Goal: Task Accomplishment & Management: Complete application form

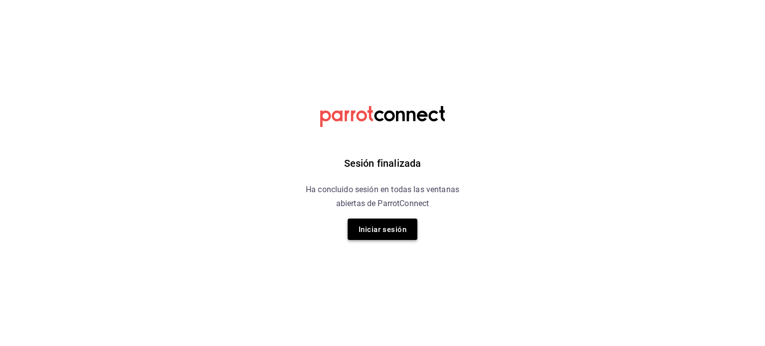
click at [382, 232] on font "Iniciar sesión" at bounding box center [383, 229] width 48 height 9
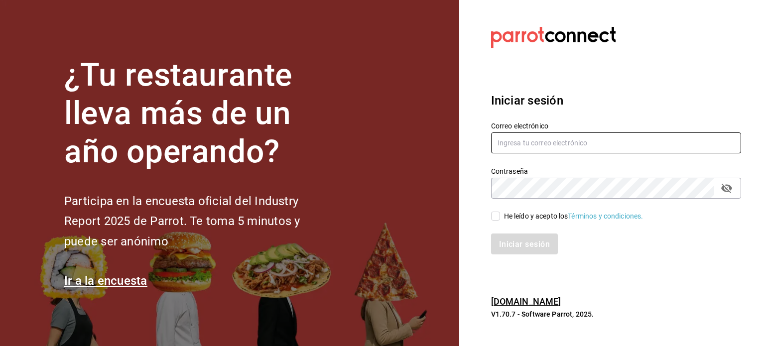
click at [521, 136] on input "text" at bounding box center [616, 142] width 250 height 21
type input "[EMAIL_ADDRESS][DOMAIN_NAME]"
click at [490, 218] on div "He leído y acepto los Términos y condiciones." at bounding box center [610, 210] width 262 height 23
click at [500, 221] on span "He leído y acepto los Términos y condiciones." at bounding box center [571, 216] width 143 height 10
click at [500, 221] on input "He leído y acepto los Términos y condiciones." at bounding box center [495, 216] width 9 height 9
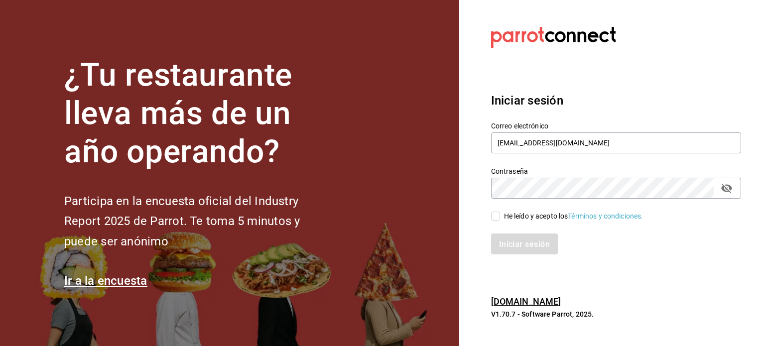
checkbox input "true"
click at [502, 247] on font "Iniciar sesión" at bounding box center [525, 243] width 51 height 9
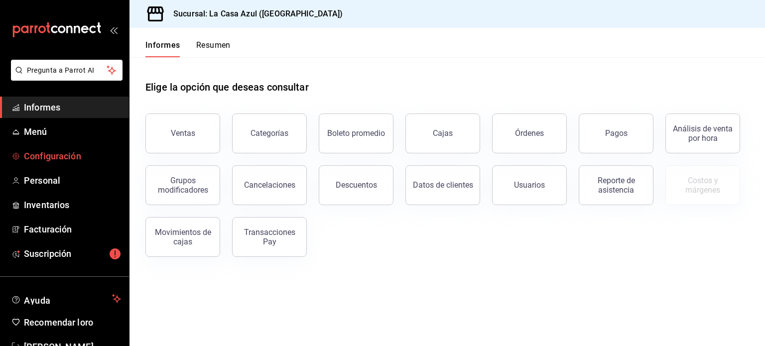
click at [81, 148] on link "Configuración" at bounding box center [64, 155] width 129 height 21
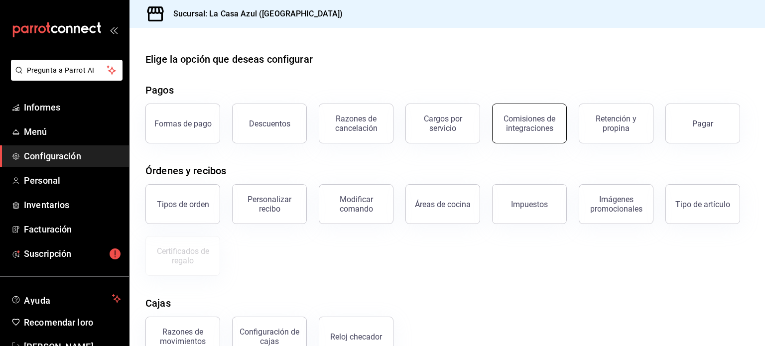
click at [534, 117] on font "Comisiones de integraciones" at bounding box center [530, 123] width 52 height 19
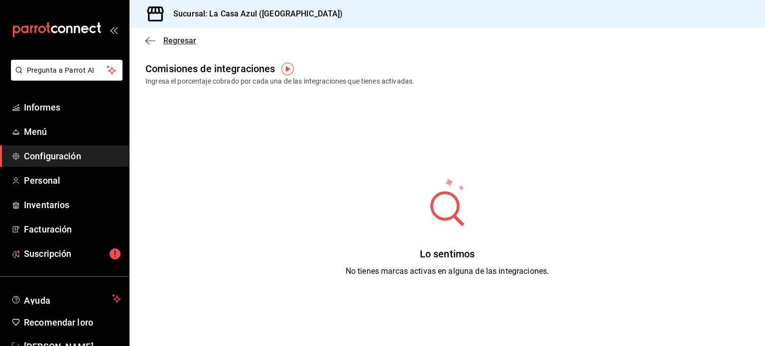
click at [169, 39] on font "Regresar" at bounding box center [179, 40] width 33 height 9
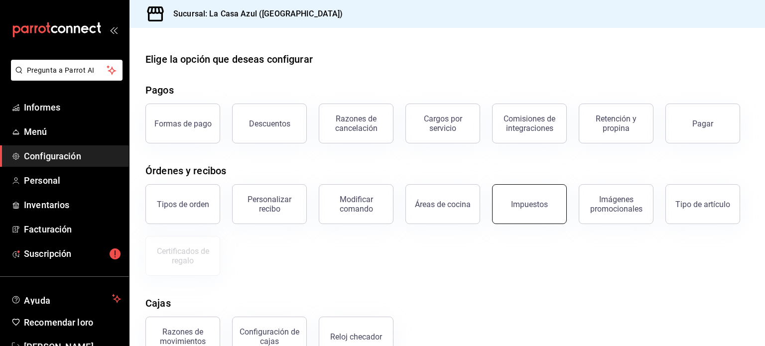
click at [540, 184] on div "Impuestos" at bounding box center [523, 198] width 87 height 52
click at [538, 197] on button "Impuestos" at bounding box center [529, 204] width 75 height 40
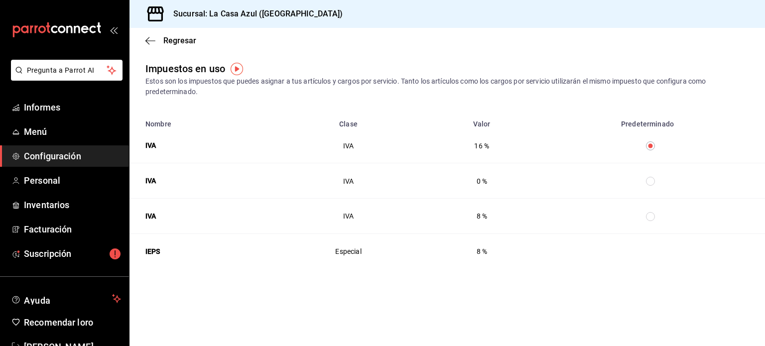
click at [651, 179] on input "Tabla de impuestos" at bounding box center [650, 181] width 9 height 9
radio input "false"
click at [174, 41] on font "Regresar" at bounding box center [179, 40] width 33 height 9
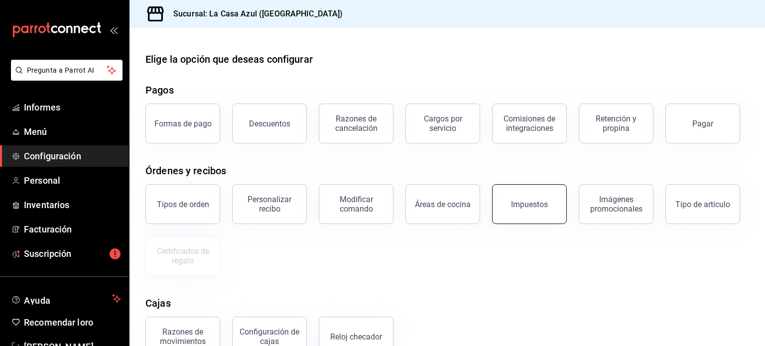
click at [524, 209] on font "Impuestos" at bounding box center [529, 204] width 37 height 9
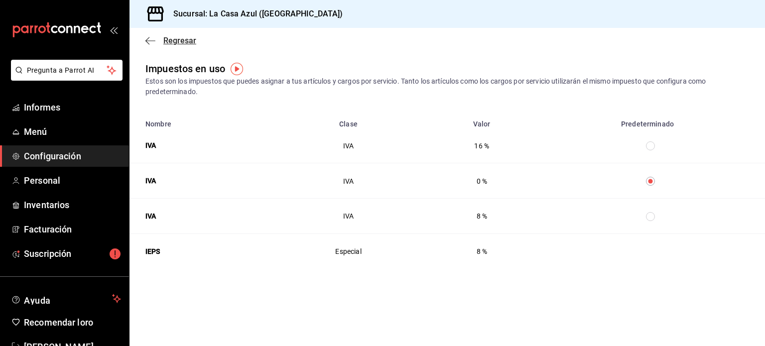
click at [173, 41] on font "Regresar" at bounding box center [179, 40] width 33 height 9
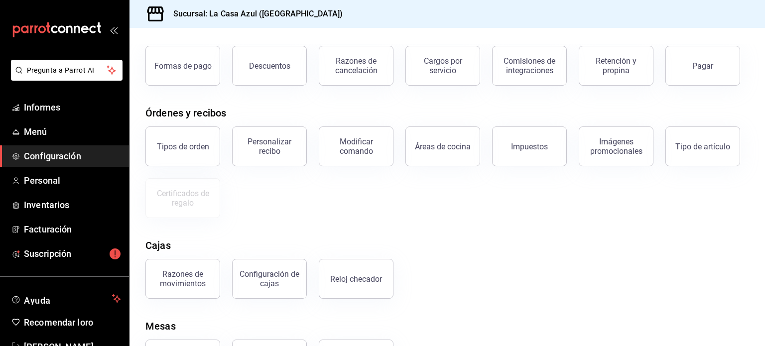
scroll to position [45, 0]
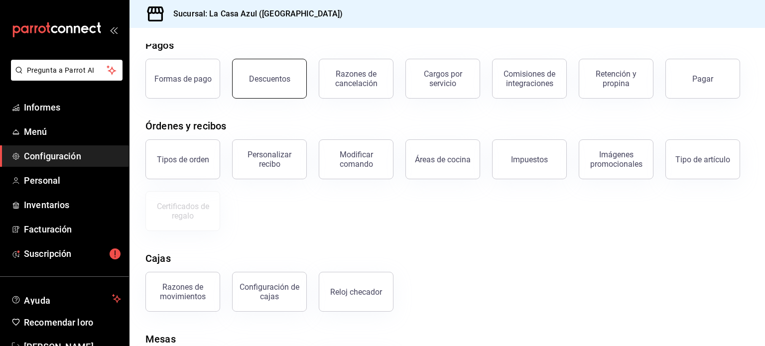
click at [253, 93] on button "Descuentos" at bounding box center [269, 79] width 75 height 40
click at [253, 93] on html "Pregunta a Parrot AI Informes Menú Configuración Personal Inventarios Facturaci…" at bounding box center [382, 173] width 765 height 346
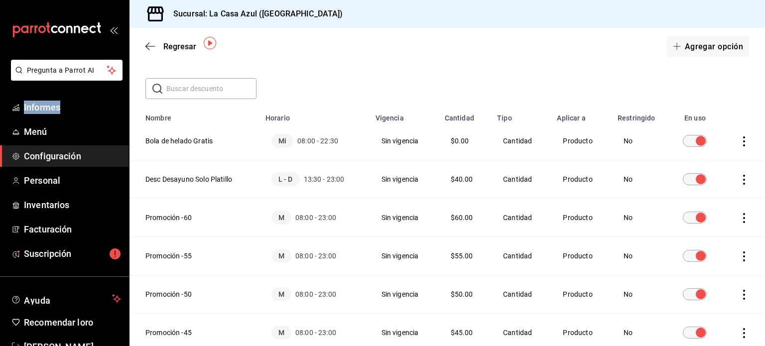
scroll to position [37, 0]
click at [195, 181] on th "Desc Desayuno Solo Platillo" at bounding box center [195, 178] width 130 height 38
click at [740, 181] on icon "actions" at bounding box center [744, 179] width 10 height 10
click at [704, 168] on font "Duplicar" at bounding box center [700, 165] width 25 height 8
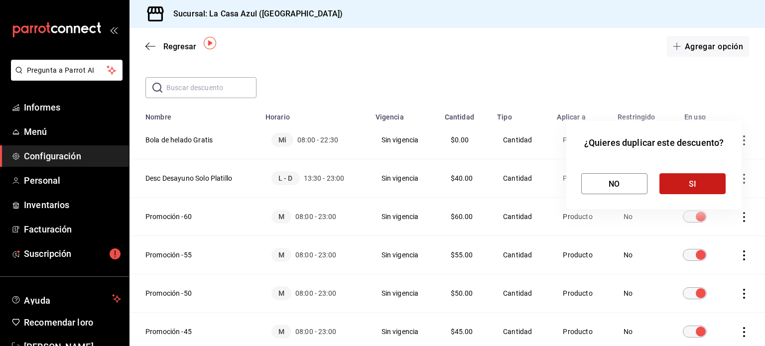
click at [695, 182] on font "SI" at bounding box center [693, 183] width 8 height 9
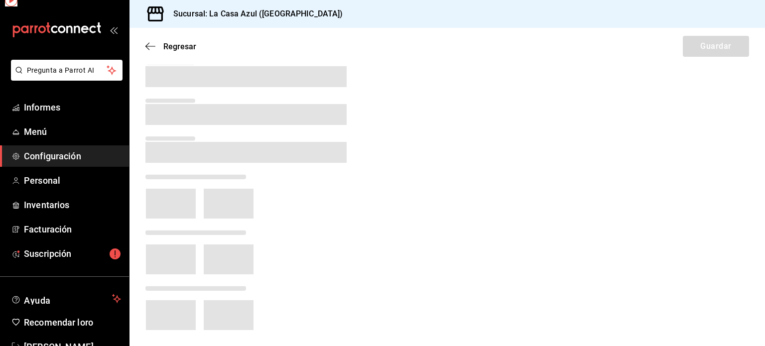
scroll to position [13, 0]
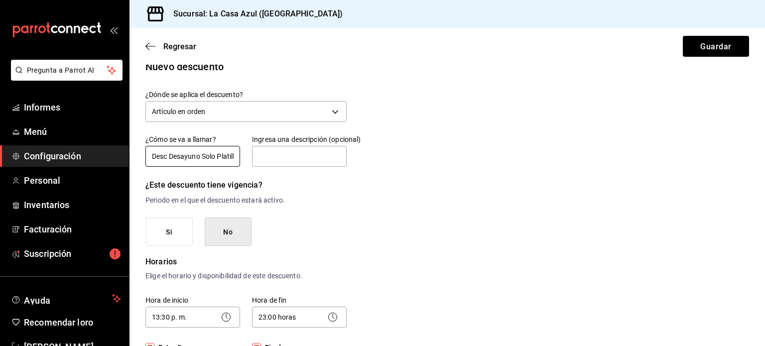
click at [218, 157] on input "Desc Desayuno Solo Platillo - Copia" at bounding box center [192, 156] width 95 height 21
drag, startPoint x: 218, startPoint y: 157, endPoint x: 257, endPoint y: 152, distance: 39.6
click at [257, 152] on div "¿Cómo se va a llamar? Desc Desayuno Solo Platillo - Copia Ingresa una descripci…" at bounding box center [239, 145] width 213 height 45
click at [225, 158] on input "Desc Desayuno Solo Platillo - Copia" at bounding box center [192, 156] width 95 height 21
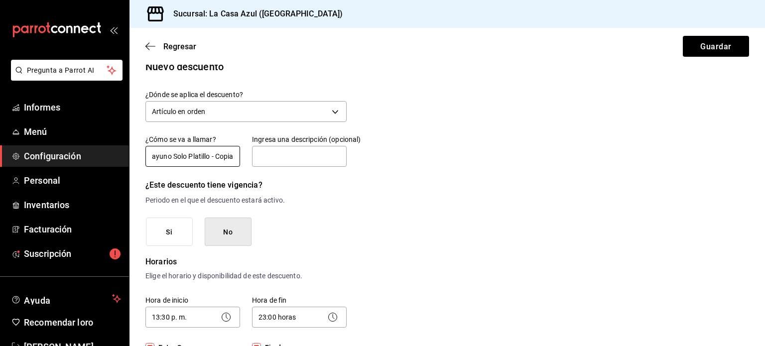
click at [234, 157] on input "Desc Desayuno Solo Platillo - Copia" at bounding box center [192, 156] width 95 height 21
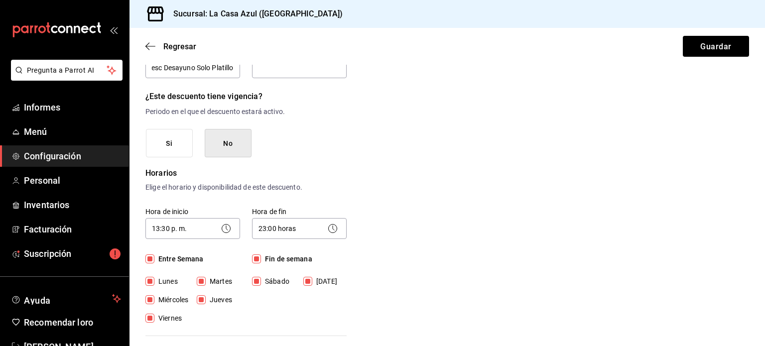
scroll to position [126, 0]
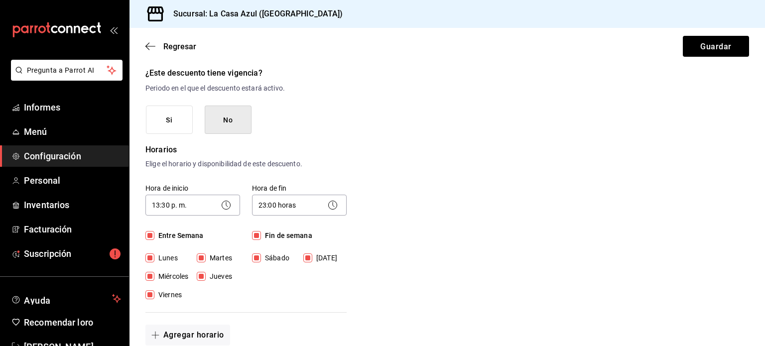
type input "Desc Desayuno Solo Platillo"
click at [229, 203] on circle at bounding box center [226, 205] width 8 height 8
click at [226, 203] on icon at bounding box center [226, 205] width 12 height 12
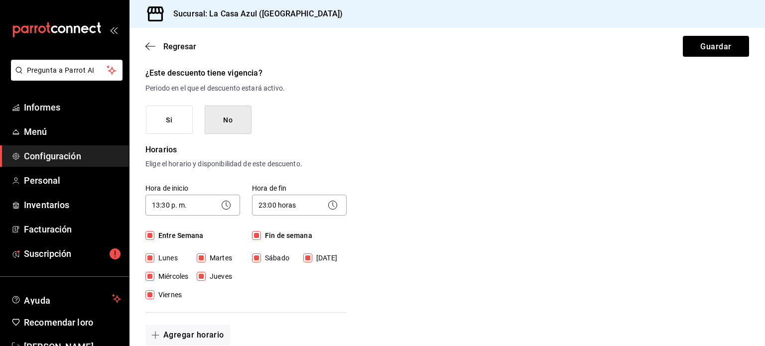
click at [222, 204] on icon at bounding box center [226, 205] width 12 height 12
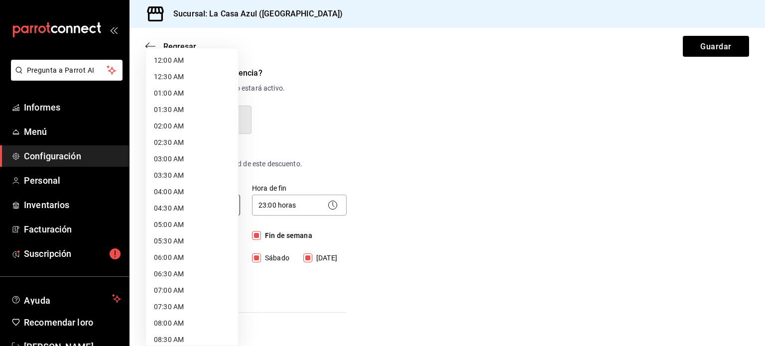
click at [173, 200] on body "Pregunta a Parrot AI Informes Menú Configuración Personal Inventarios Facturaci…" at bounding box center [382, 173] width 765 height 346
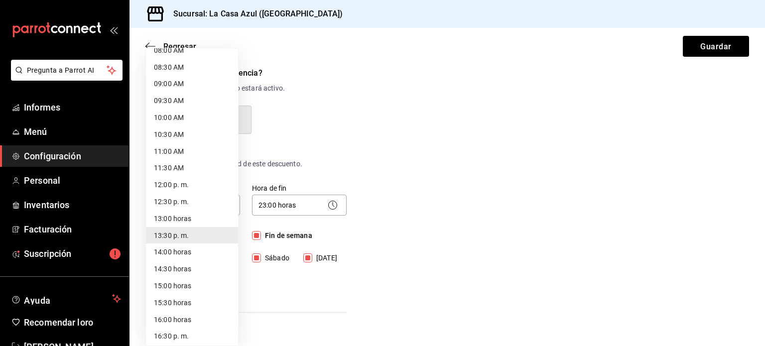
scroll to position [279, 0]
click at [156, 76] on li "08:30 AM" at bounding box center [192, 68] width 92 height 17
type input "08:30"
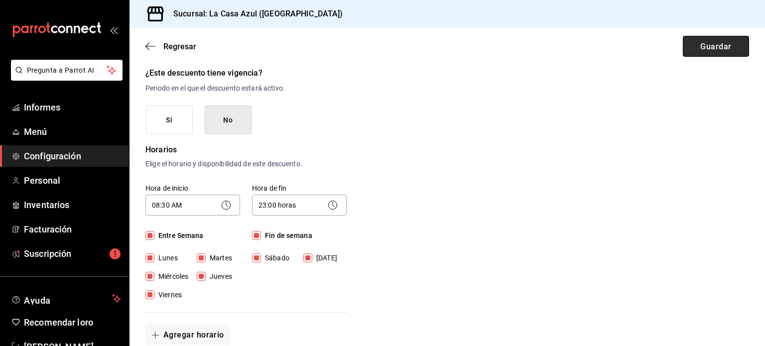
click at [728, 46] on button "Guardar" at bounding box center [716, 46] width 66 height 21
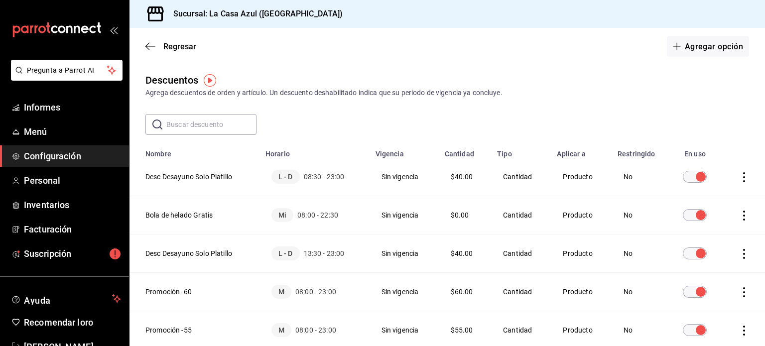
click at [739, 258] on icon "actions" at bounding box center [744, 254] width 10 height 10
click at [707, 264] on font "Eliminar" at bounding box center [700, 268] width 25 height 8
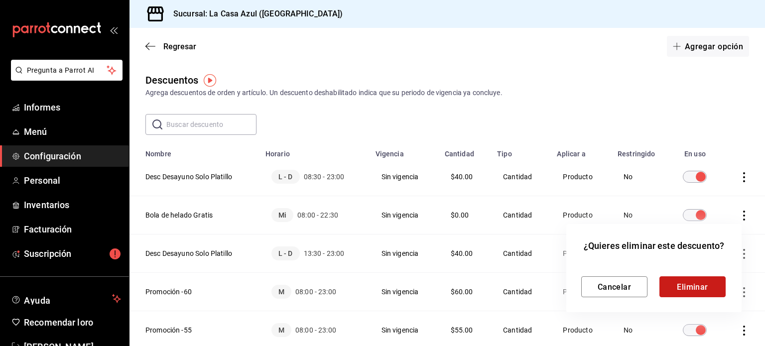
click at [693, 287] on font "Eliminar" at bounding box center [692, 286] width 31 height 9
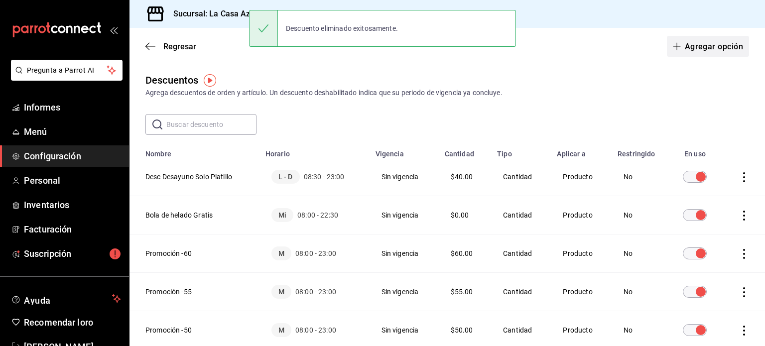
click at [696, 44] on font "Agregar opción" at bounding box center [714, 45] width 58 height 9
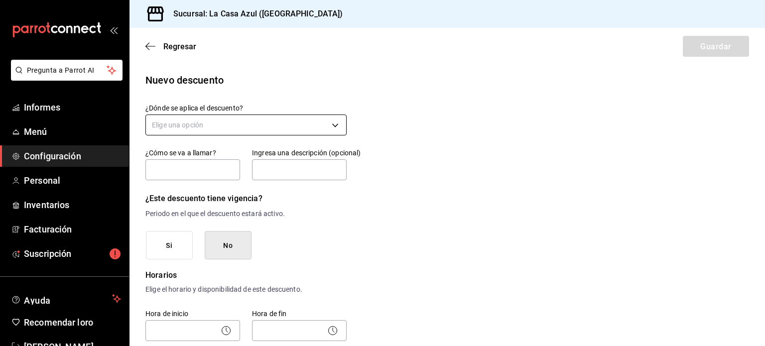
click at [249, 129] on body "Pregunta a Parrot AI Informes Menú Configuración Personal Inventarios Facturaci…" at bounding box center [382, 173] width 765 height 346
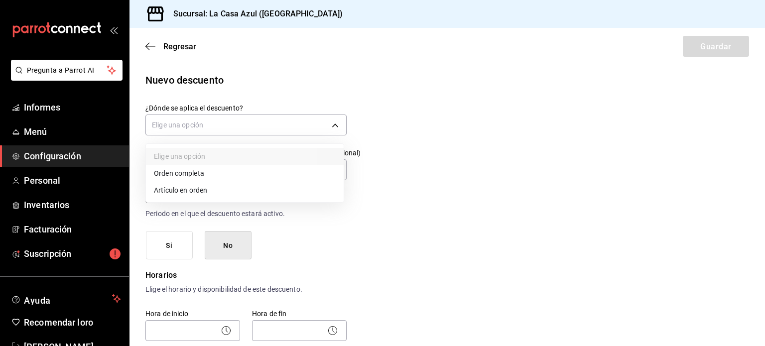
click at [199, 173] on font "Orden completa" at bounding box center [179, 173] width 50 height 8
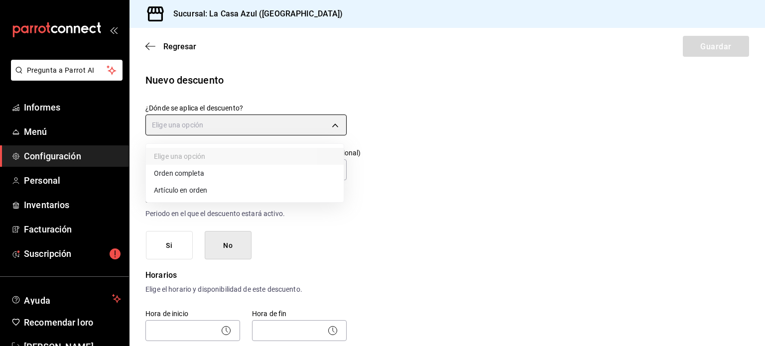
type input "ORDER"
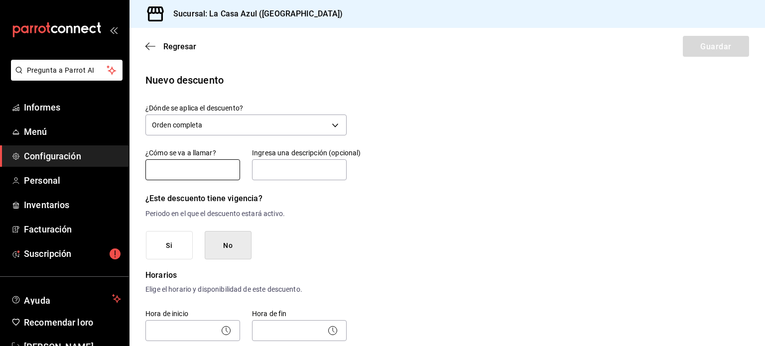
click at [187, 167] on input "text" at bounding box center [192, 169] width 95 height 21
type input "Descuento Jefa"
click at [181, 330] on body "Pregunta a Parrot AI Informes Menú Configuración Personal Inventarios Facturaci…" at bounding box center [382, 173] width 765 height 346
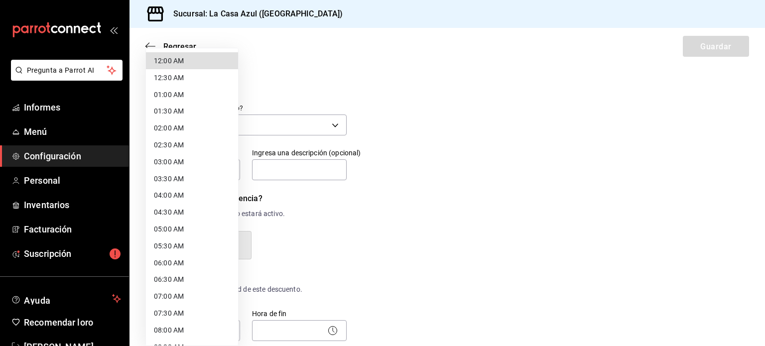
click at [173, 314] on font "07:30 AM" at bounding box center [169, 313] width 30 height 8
type input "07:30"
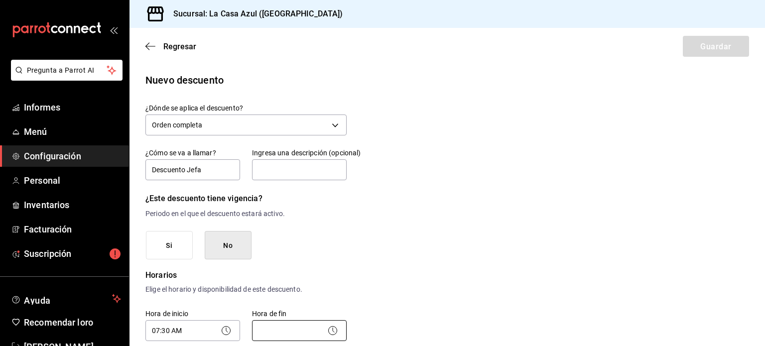
click at [310, 325] on body "Pregunta a Parrot AI Informes Menú Configuración Personal Inventarios Facturaci…" at bounding box center [382, 173] width 765 height 346
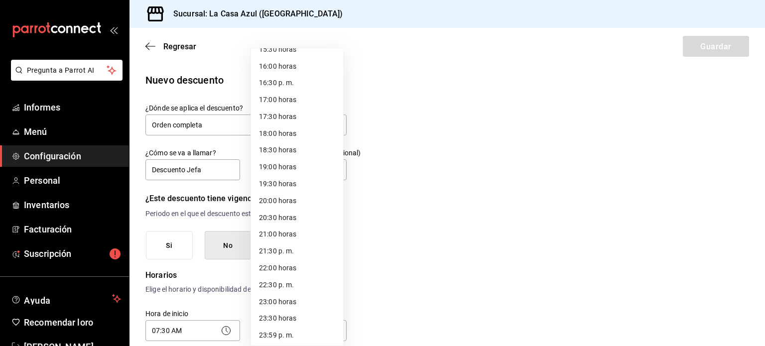
scroll to position [540, 0]
click at [300, 300] on li "23:00 horas" at bounding box center [297, 299] width 92 height 17
type input "23:00"
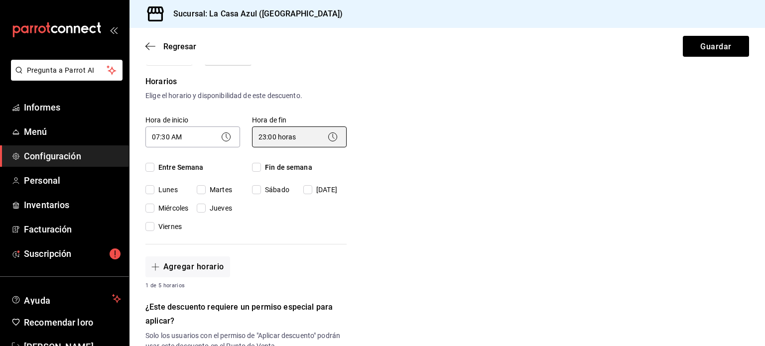
scroll to position [215, 0]
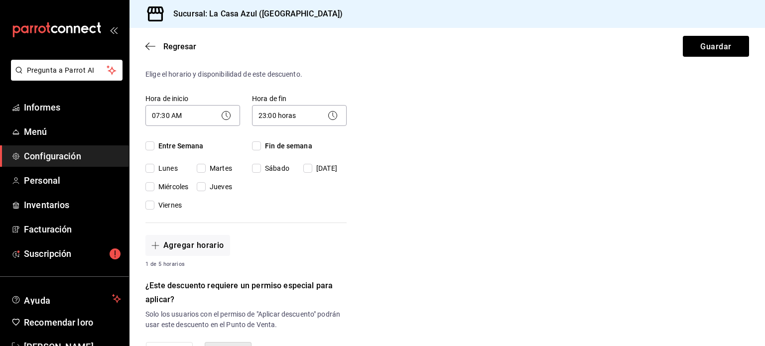
click at [149, 147] on input "Entre Semana" at bounding box center [149, 145] width 9 height 9
checkbox input "true"
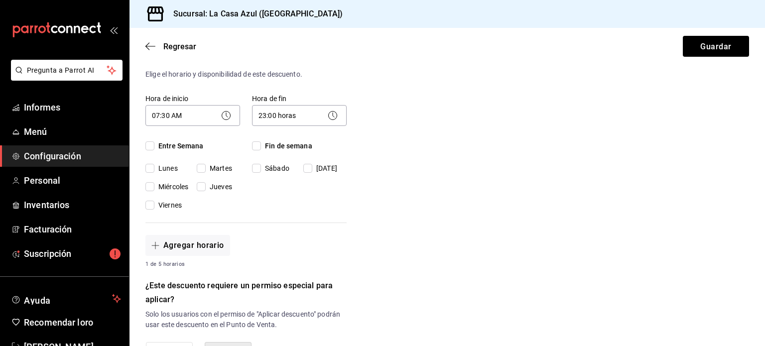
checkbox input "true"
click at [287, 146] on font "Fin de semana" at bounding box center [288, 146] width 47 height 8
click at [261, 146] on input "Fin de semana" at bounding box center [256, 145] width 9 height 9
checkbox input "true"
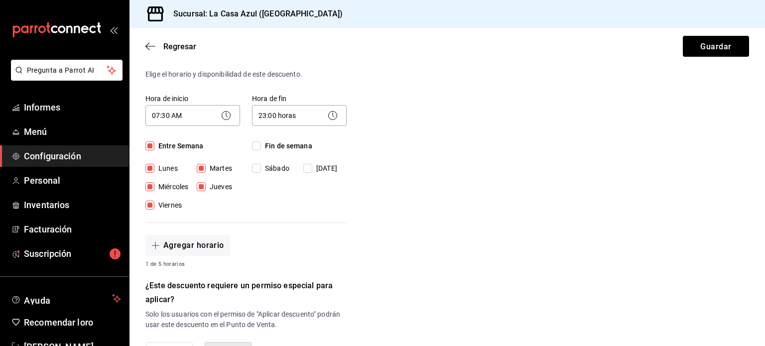
checkbox input "true"
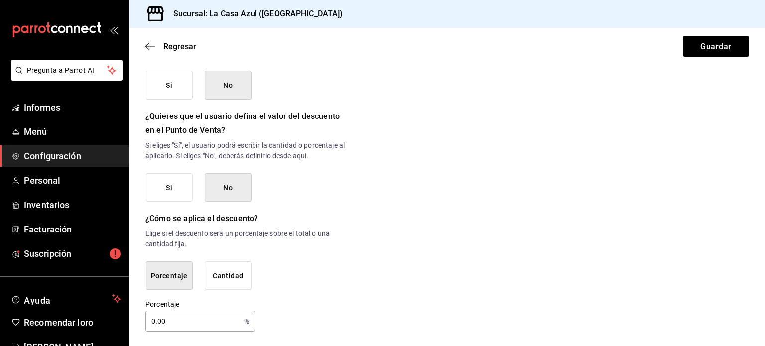
click at [203, 315] on input "0.00" at bounding box center [192, 321] width 95 height 20
type input "100"
click at [708, 48] on font "Guardar" at bounding box center [715, 45] width 31 height 9
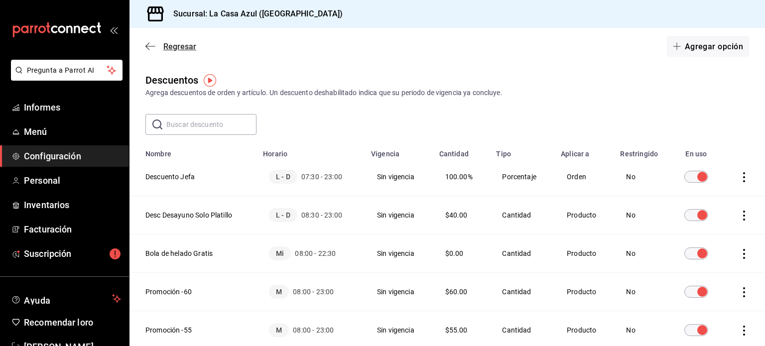
click at [171, 48] on font "Regresar" at bounding box center [179, 46] width 33 height 9
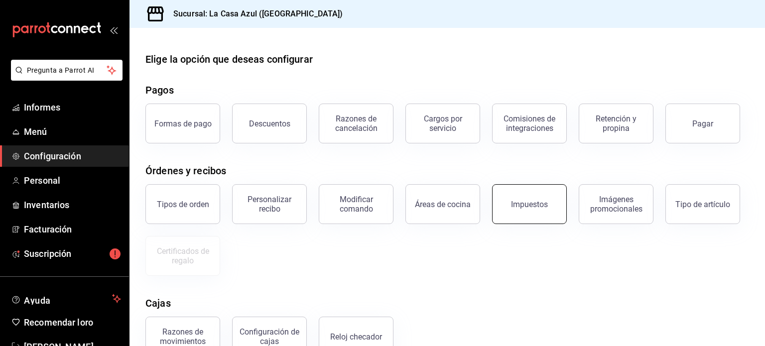
click at [526, 201] on font "Impuestos" at bounding box center [529, 204] width 37 height 9
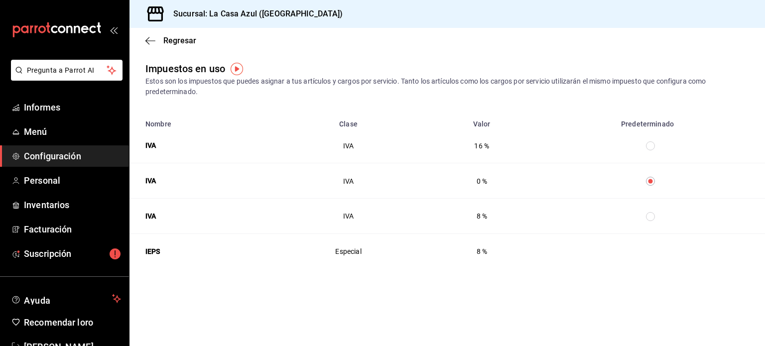
click at [648, 153] on th "Tabla de impuestos" at bounding box center [652, 145] width 225 height 35
click at [652, 148] on input "Tabla de impuestos" at bounding box center [650, 145] width 9 height 9
radio input "false"
click at [153, 40] on icon "button" at bounding box center [150, 40] width 10 height 0
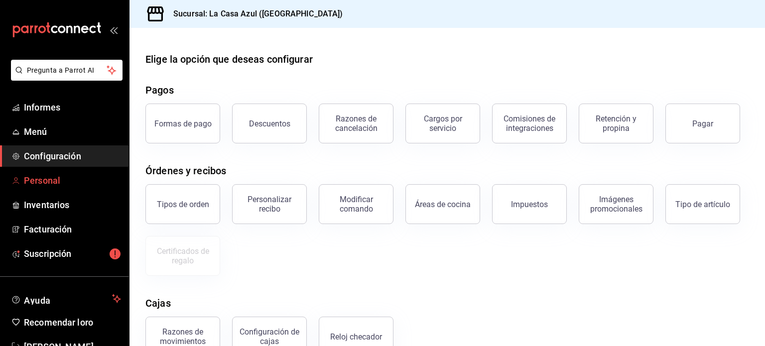
click at [28, 175] on font "Personal" at bounding box center [42, 180] width 36 height 10
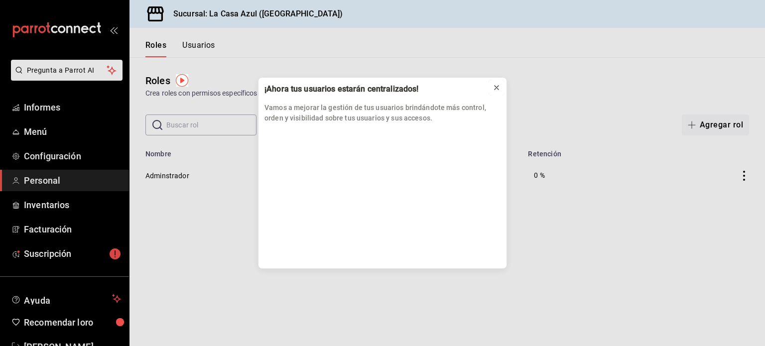
click at [496, 88] on icon at bounding box center [497, 88] width 8 height 8
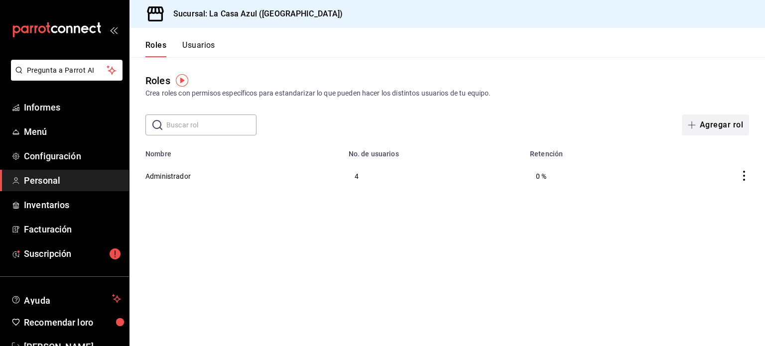
click at [716, 131] on button "Agregar rol" at bounding box center [715, 125] width 67 height 21
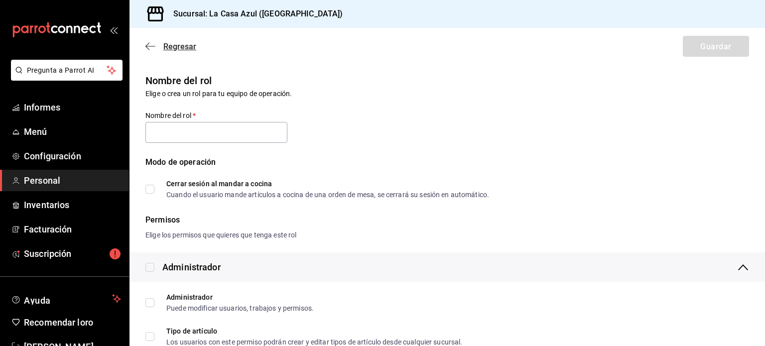
click at [187, 45] on font "Regresar" at bounding box center [179, 46] width 33 height 9
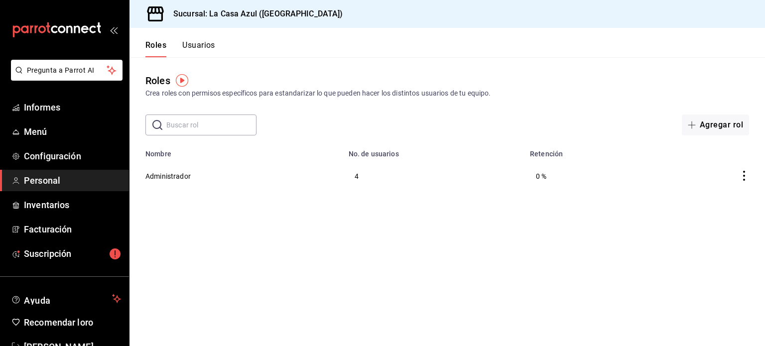
click at [201, 43] on font "Usuarios" at bounding box center [198, 44] width 33 height 9
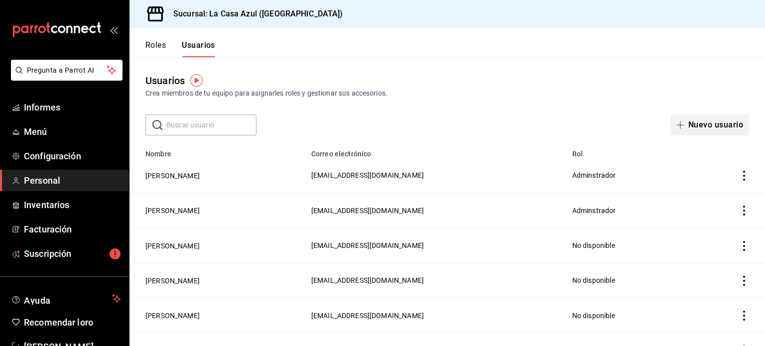
click at [692, 130] on button "Nuevo usuario" at bounding box center [709, 125] width 79 height 21
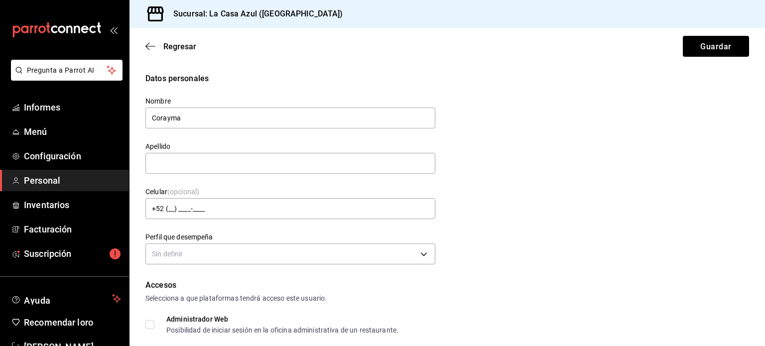
type input "Corayma"
type input "Martinez"
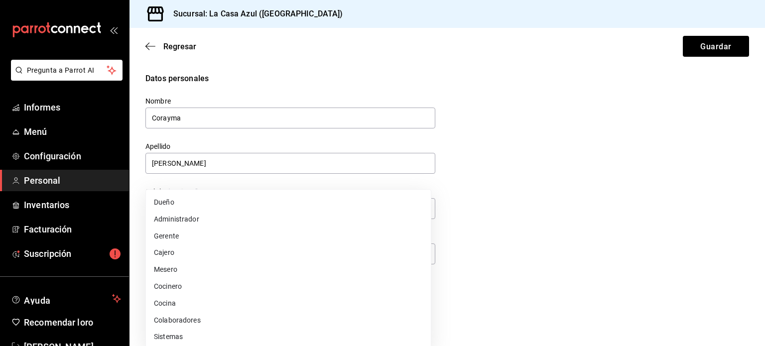
drag, startPoint x: 238, startPoint y: 261, endPoint x: 237, endPoint y: 251, distance: 10.0
click at [237, 251] on li "Cajero" at bounding box center [288, 252] width 285 height 17
type input "CASHIER"
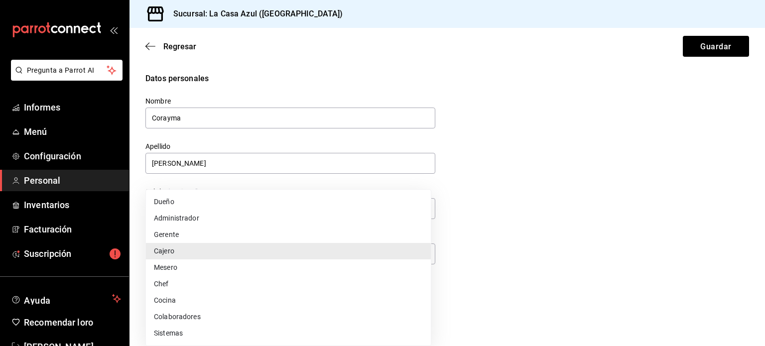
drag, startPoint x: 237, startPoint y: 251, endPoint x: 436, endPoint y: 284, distance: 202.0
click at [436, 284] on body "Pregunta a Parrot AI Informes Menú Configuración Personal Inventarios Facturaci…" at bounding box center [382, 173] width 765 height 346
click at [398, 257] on li "Cajero" at bounding box center [288, 252] width 285 height 17
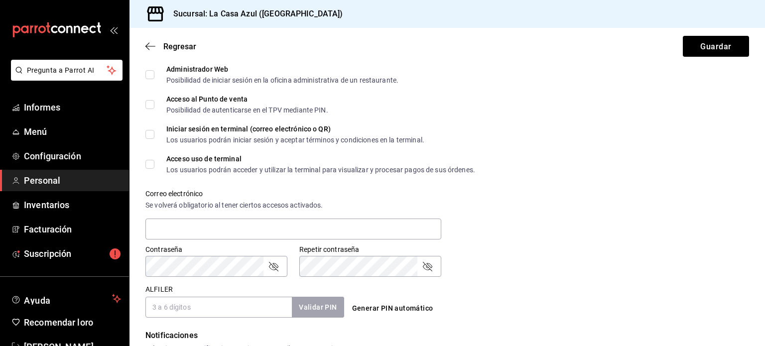
click at [751, 237] on div "Datos personales Nombre Corayma Apellido Martinez Celular (opcional) +52 (__) _…" at bounding box center [448, 176] width 636 height 707
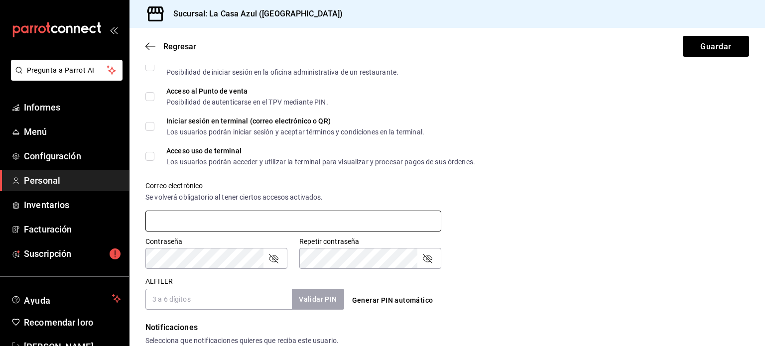
click at [220, 227] on input "text" at bounding box center [293, 221] width 296 height 21
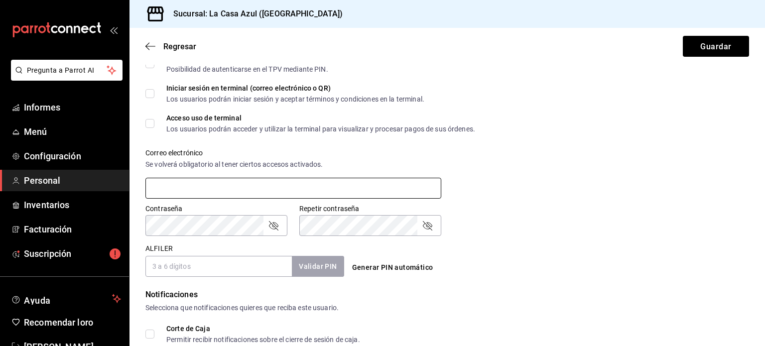
scroll to position [396, 0]
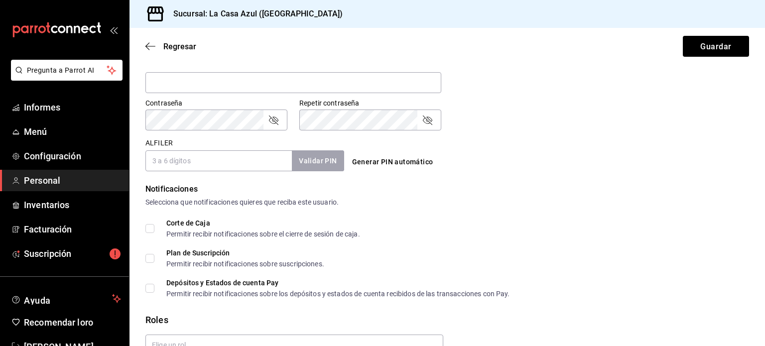
click at [151, 233] on input "Corte de Caja Permitir recibir notificaciones sobre el cierre de sesión de caja." at bounding box center [149, 228] width 9 height 9
checkbox input "true"
click at [148, 264] on label "Plan de Suscripción Permitir recibir notificaciones sobre suscripciones." at bounding box center [234, 259] width 179 height 18
click at [148, 263] on input "Plan de Suscripción Permitir recibir notificaciones sobre suscripciones." at bounding box center [149, 258] width 9 height 9
click at [148, 264] on label "Plan de Suscripción Permitir recibir notificaciones sobre suscripciones." at bounding box center [234, 259] width 179 height 18
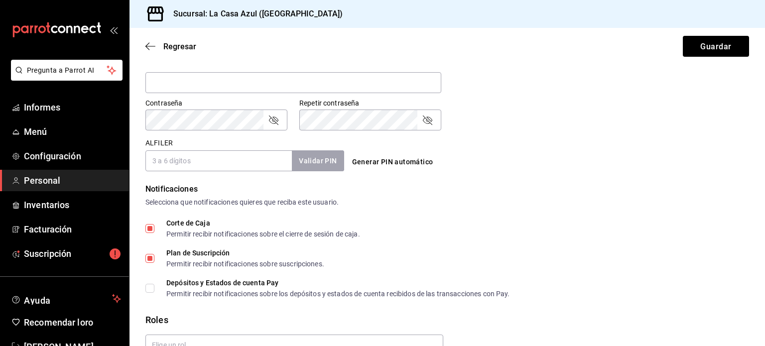
click at [148, 263] on input "Plan de Suscripción Permitir recibir notificaciones sobre suscripciones." at bounding box center [149, 258] width 9 height 9
checkbox input "false"
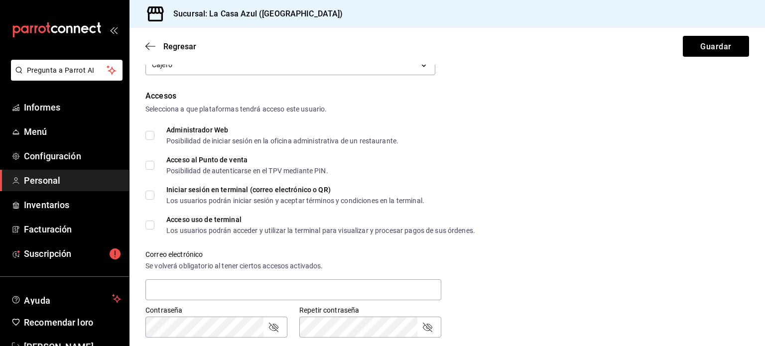
scroll to position [188, 0]
click at [150, 165] on input "Acceso al Punto de venta Posibilidad de autenticarse en el TPV mediante PIN." at bounding box center [149, 166] width 9 height 9
checkbox input "true"
click at [154, 192] on span "Iniciar sesión en terminal (correo electrónico o QR) Los usuarios podrán inicia…" at bounding box center [289, 196] width 270 height 18
click at [154, 192] on input "Iniciar sesión en terminal (correo electrónico o QR) Los usuarios podrán inicia…" at bounding box center [149, 196] width 9 height 9
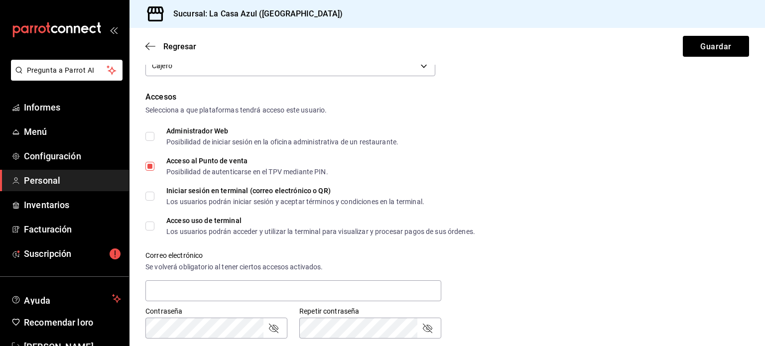
checkbox input "true"
click at [147, 227] on input "Acceso uso de terminal Los usuarios podrán acceder y utilizar la terminal para …" at bounding box center [149, 226] width 9 height 9
checkbox input "true"
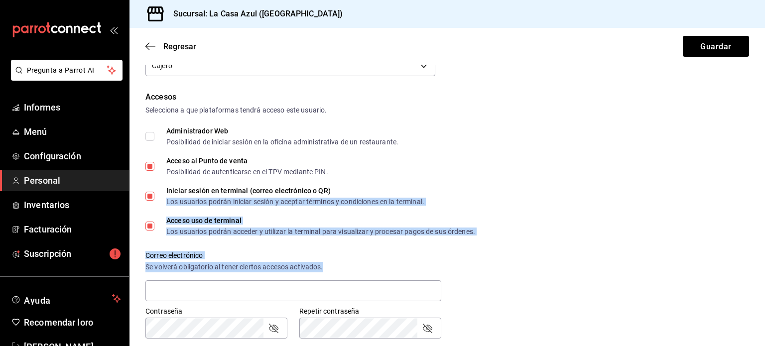
drag, startPoint x: 755, startPoint y: 192, endPoint x: 764, endPoint y: 260, distance: 68.3
click at [764, 260] on div "Regresar Guardar Datos personales Nombre Corayma Apellido Martinez Celular (opc…" at bounding box center [448, 187] width 636 height 318
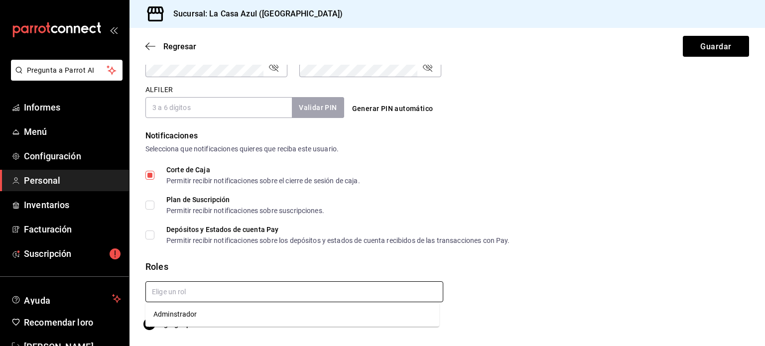
click at [181, 282] on input "text" at bounding box center [294, 291] width 298 height 21
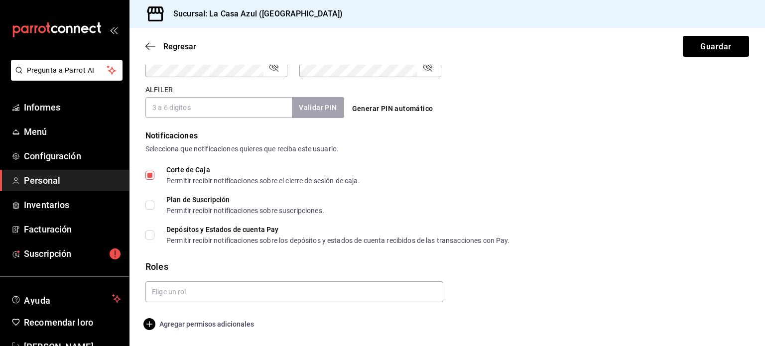
click at [233, 321] on font "Agregar permisos adicionales" at bounding box center [206, 324] width 95 height 8
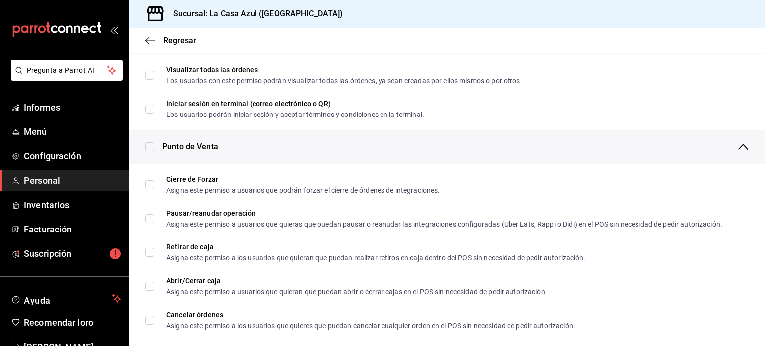
scroll to position [725, 0]
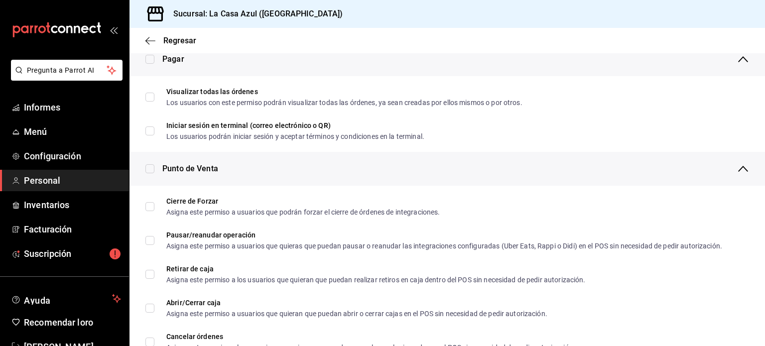
click at [151, 169] on input "checkbox" at bounding box center [149, 168] width 9 height 9
checkbox input "true"
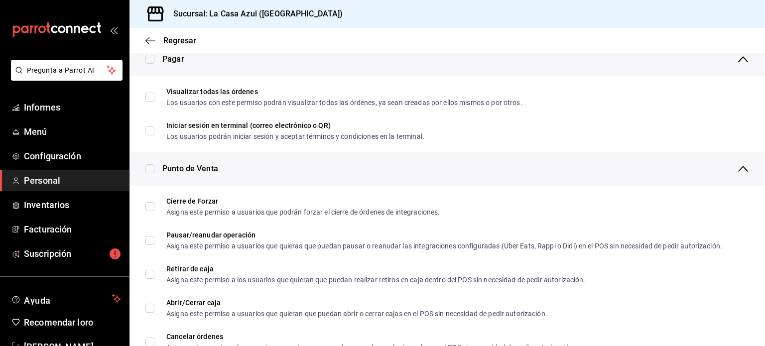
checkbox input "true"
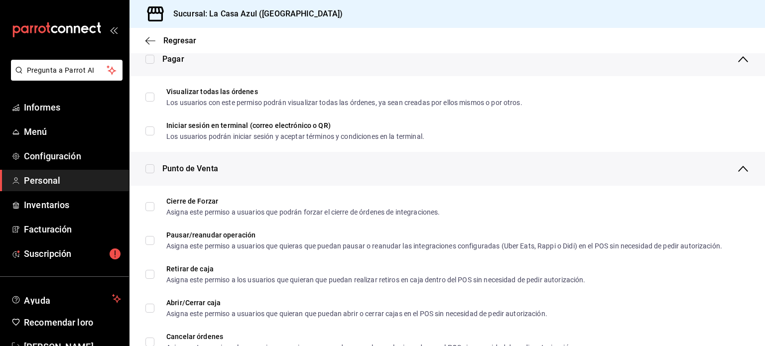
checkbox input "true"
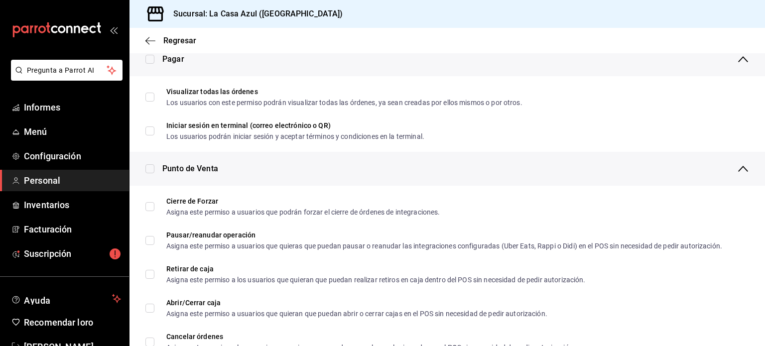
checkbox input "true"
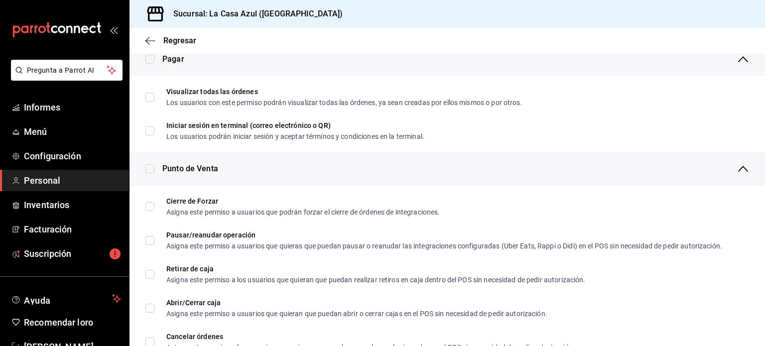
checkbox input "true"
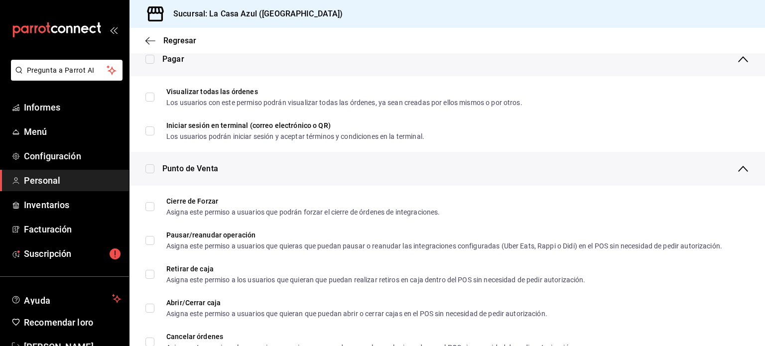
checkbox input "true"
click at [150, 55] on input "checkbox" at bounding box center [149, 59] width 9 height 9
checkbox input "true"
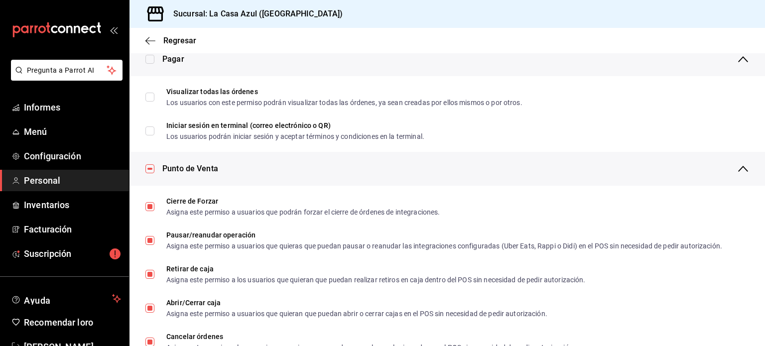
checkbox input "true"
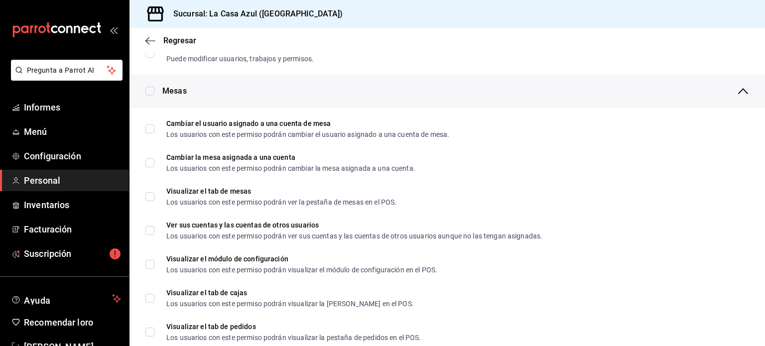
scroll to position [131, 0]
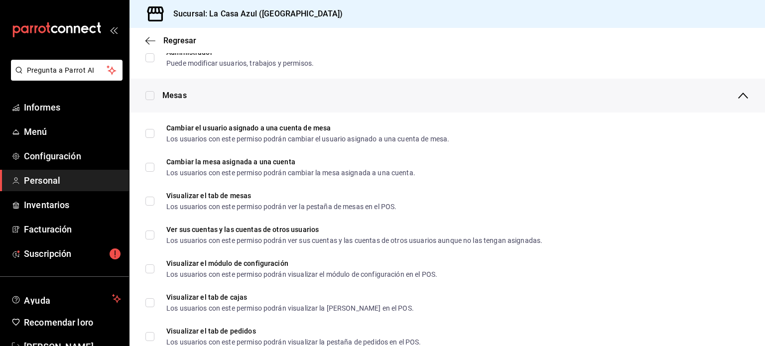
click at [151, 99] on input "checkbox" at bounding box center [149, 95] width 9 height 9
checkbox input "true"
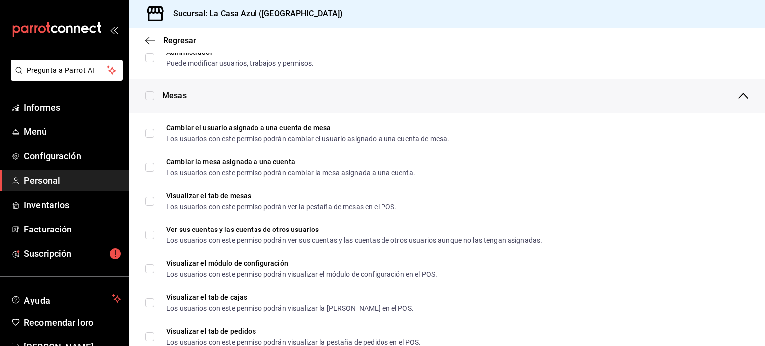
checkbox input "true"
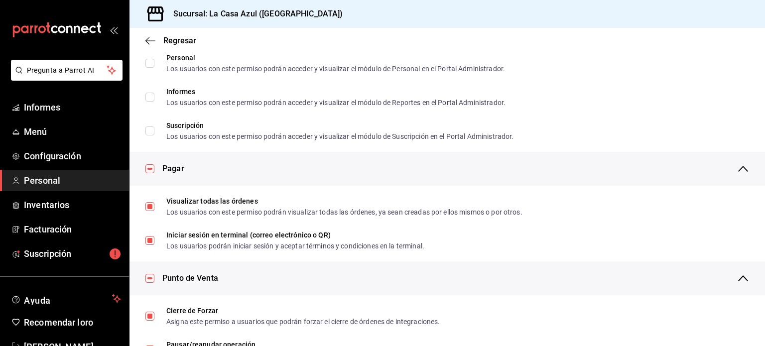
scroll to position [575, 0]
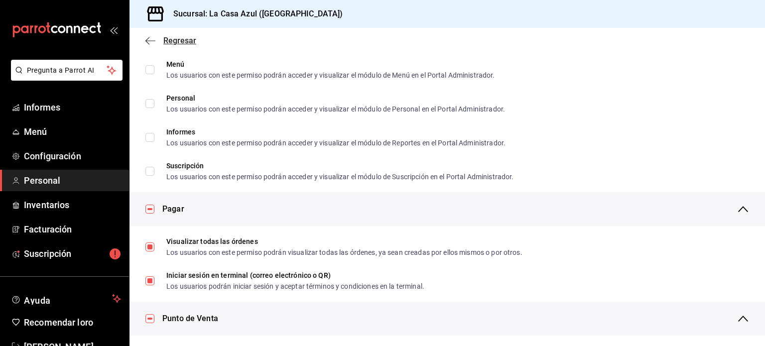
click at [180, 36] on font "Regresar" at bounding box center [179, 40] width 33 height 9
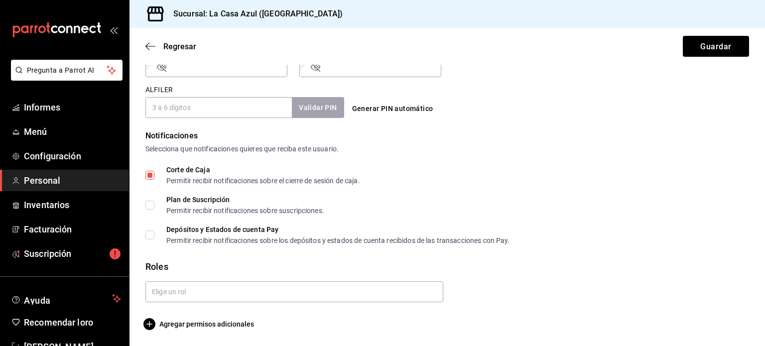
scroll to position [450, 0]
click at [713, 47] on font "Guardar" at bounding box center [715, 45] width 31 height 9
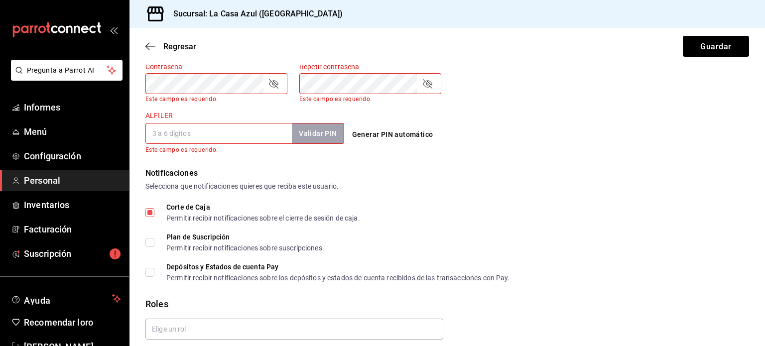
scroll to position [358, 0]
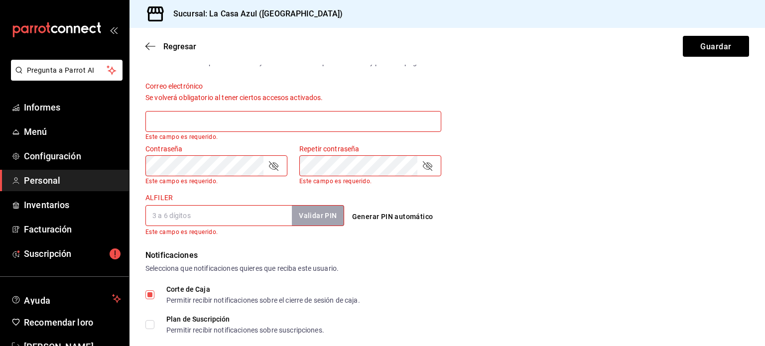
click at [397, 113] on input "text" at bounding box center [293, 121] width 296 height 21
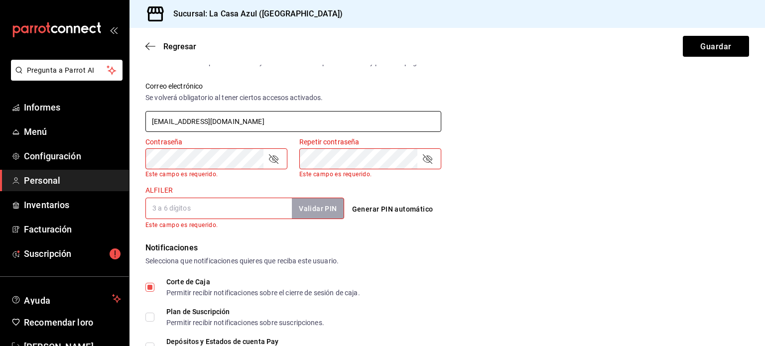
type input "ekfjiwehiegri@fake.com"
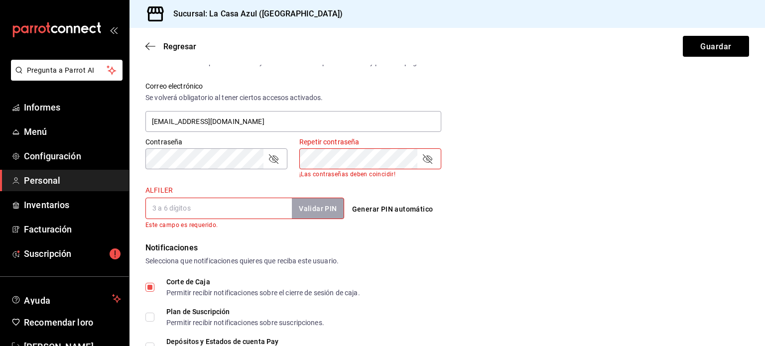
click at [431, 155] on icon "campo de contraseña" at bounding box center [427, 159] width 12 height 12
click at [271, 162] on icon "campo de contraseña" at bounding box center [273, 159] width 12 height 12
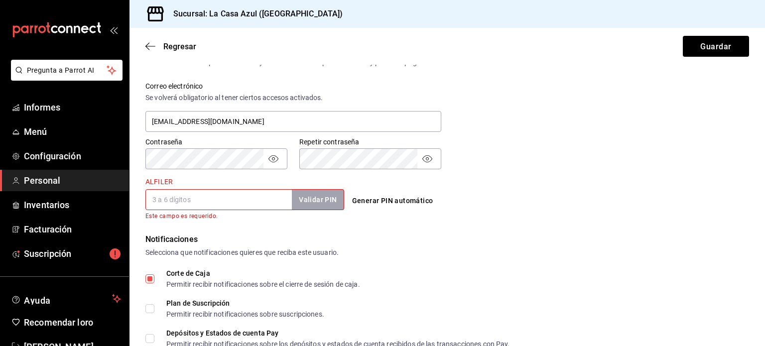
click at [181, 194] on input "ALFILER" at bounding box center [218, 199] width 146 height 21
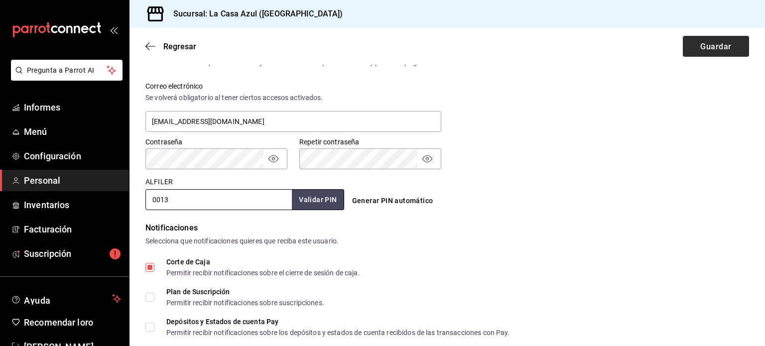
type input "0013"
click at [690, 45] on button "Guardar" at bounding box center [716, 46] width 66 height 21
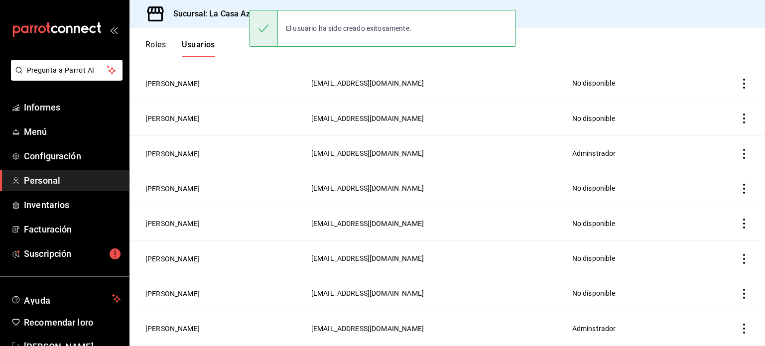
scroll to position [339, 0]
